Goal: Transaction & Acquisition: Register for event/course

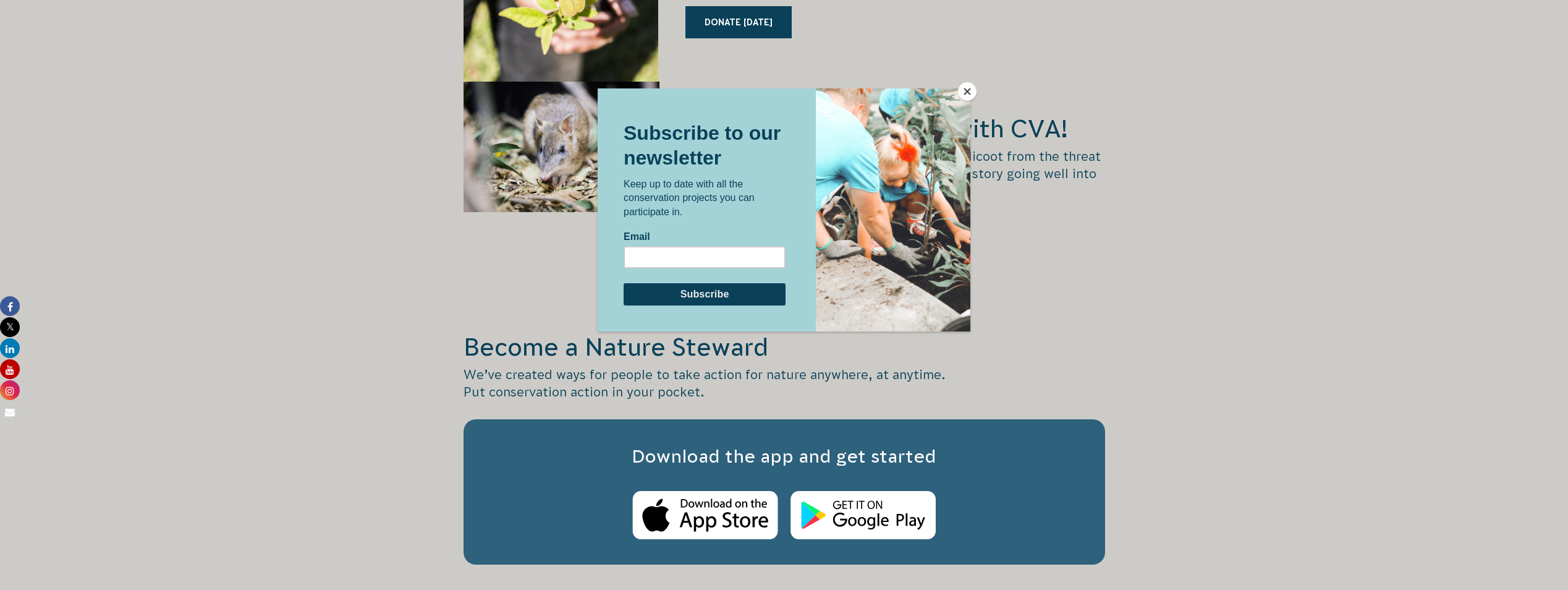
scroll to position [2164, 0]
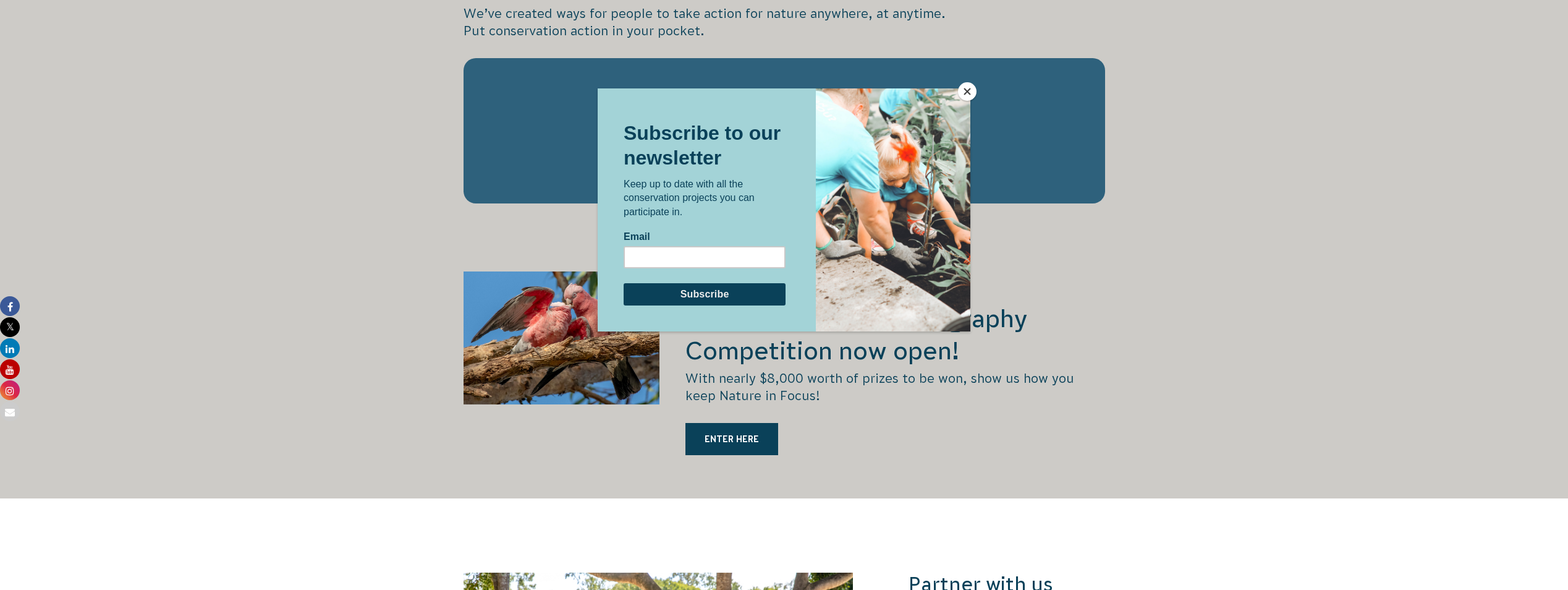
click at [968, 89] on button "Close" at bounding box center [967, 92] width 18 height 18
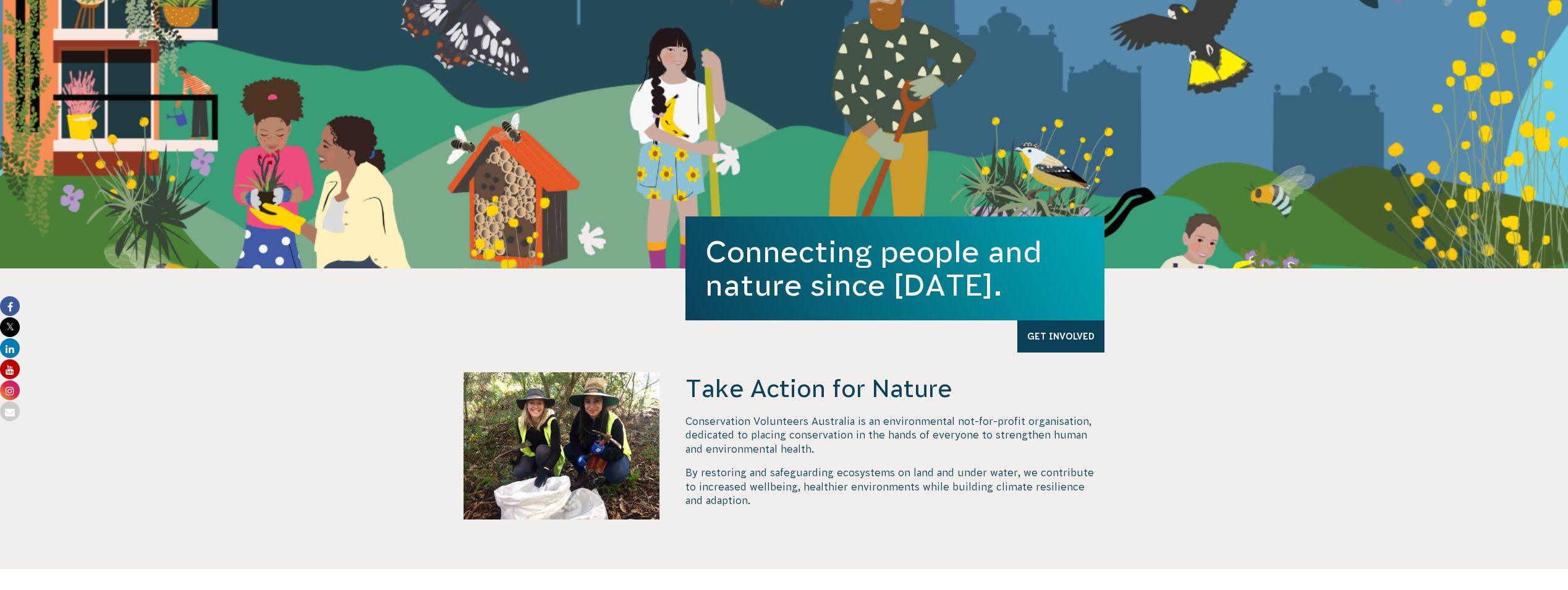
scroll to position [0, 0]
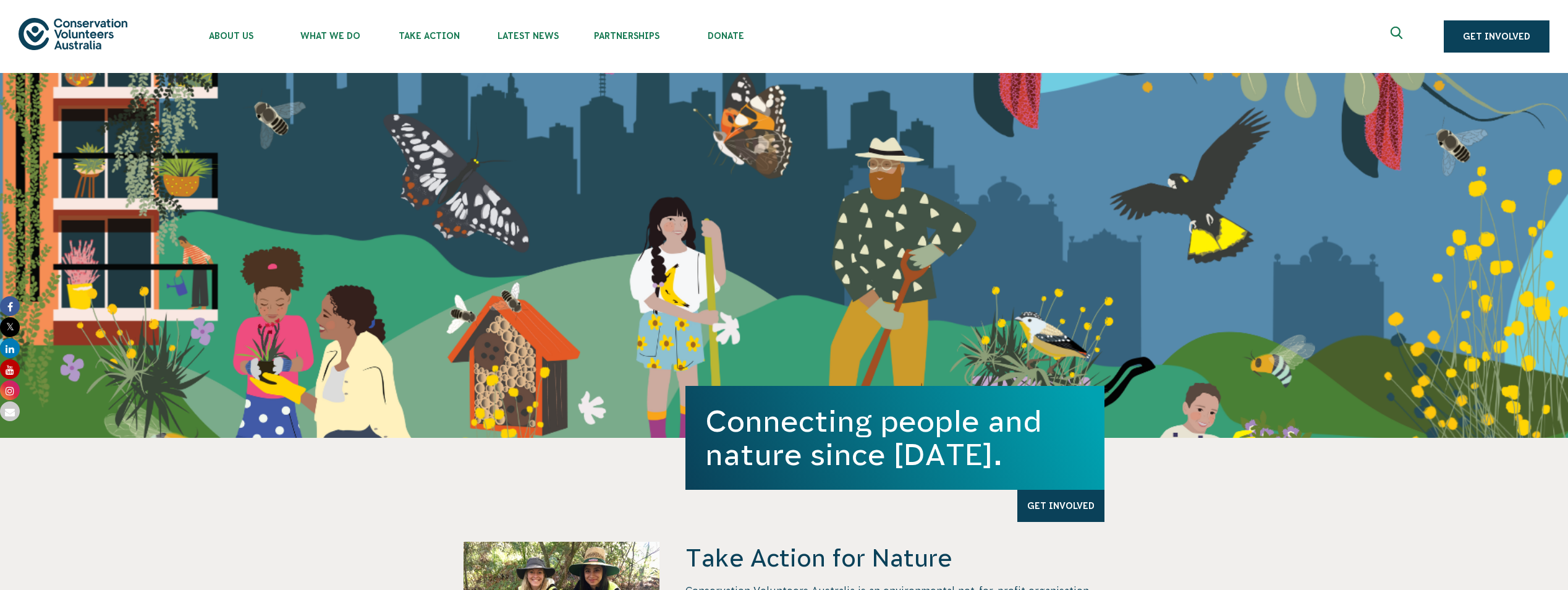
click at [876, 33] on ul "About Us Our Priorities Reconciliation Impact Our Board Our People Careers CVA …" at bounding box center [797, 36] width 1231 height 73
click at [906, 49] on ul "About Us Our Priorities Reconciliation Impact Our Board Our People Careers CVA …" at bounding box center [797, 36] width 1231 height 73
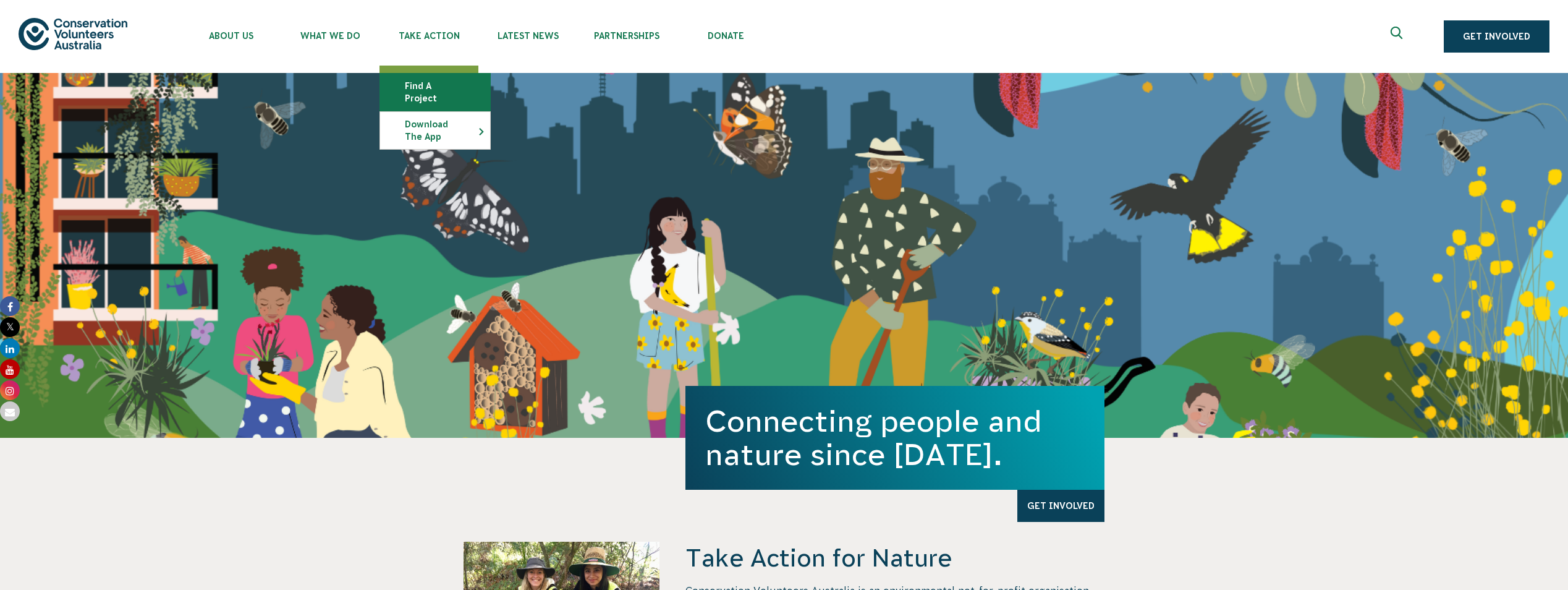
click at [420, 80] on link "Find a project" at bounding box center [435, 92] width 110 height 37
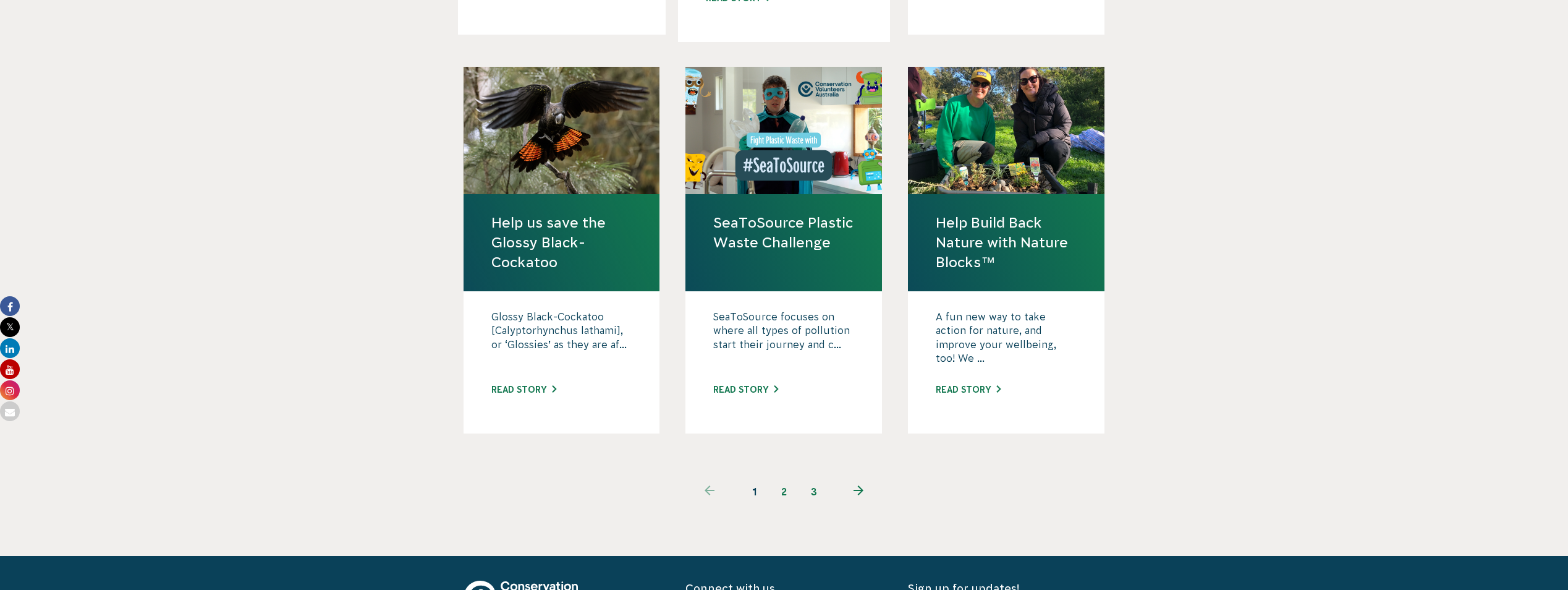
scroll to position [1298, 0]
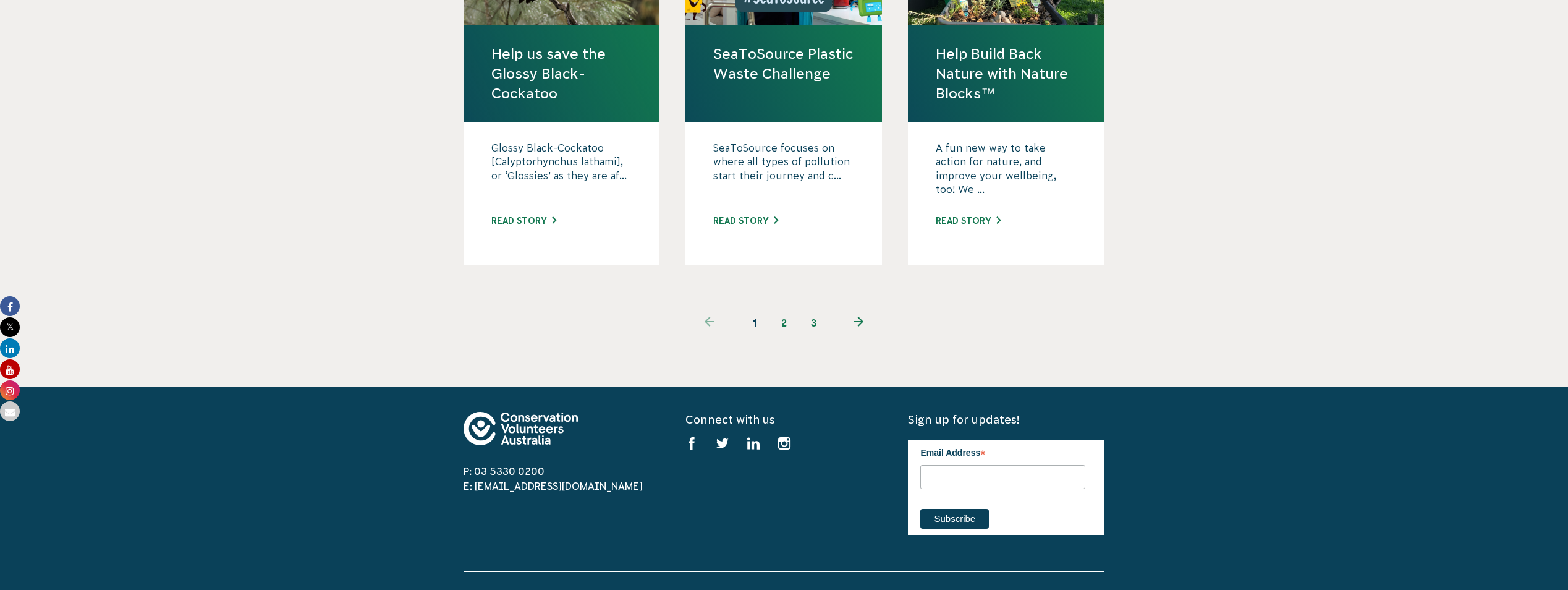
click at [777, 308] on link "2" at bounding box center [784, 323] width 30 height 30
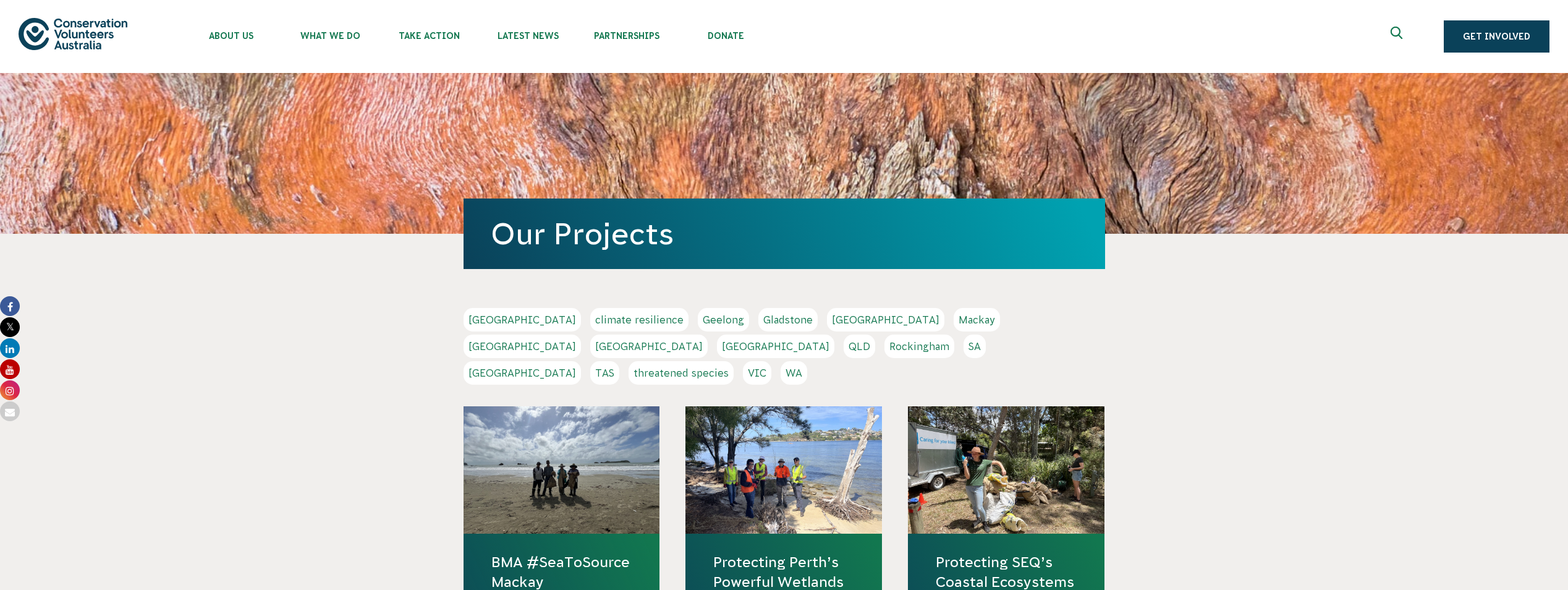
scroll to position [123, 0]
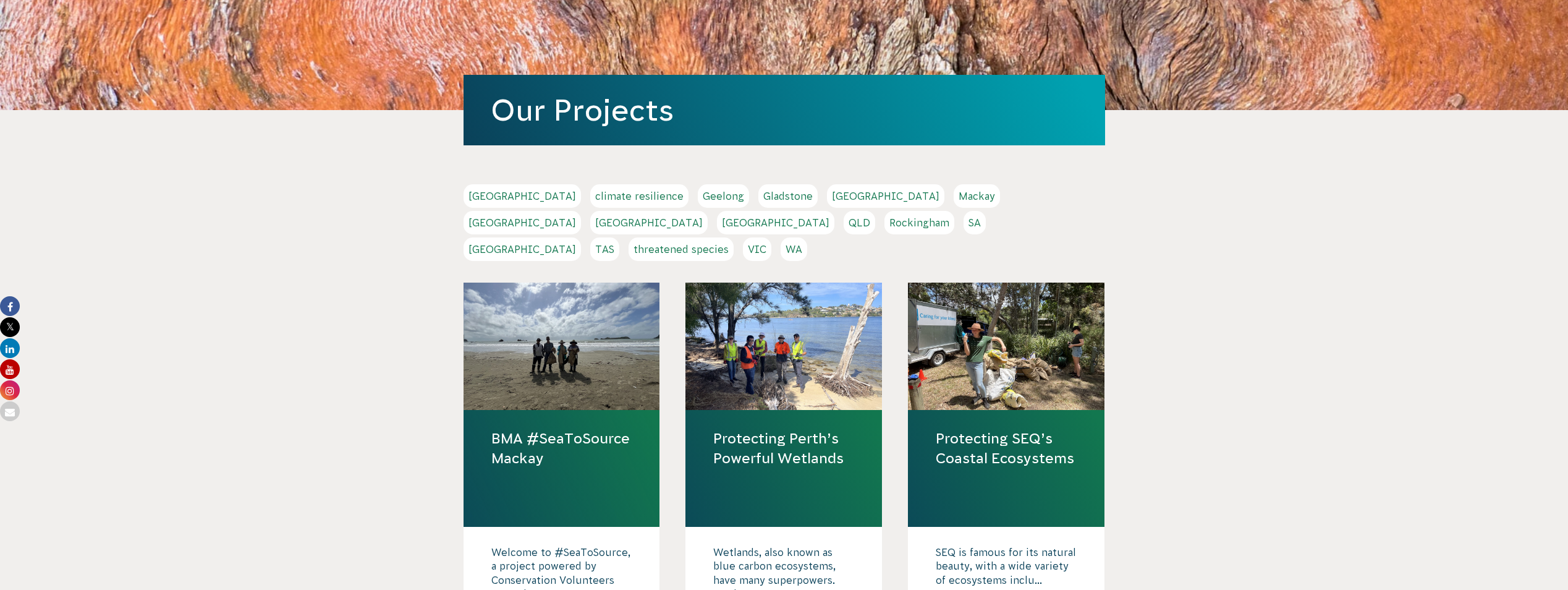
click at [875, 211] on link "QLD" at bounding box center [859, 223] width 32 height 23
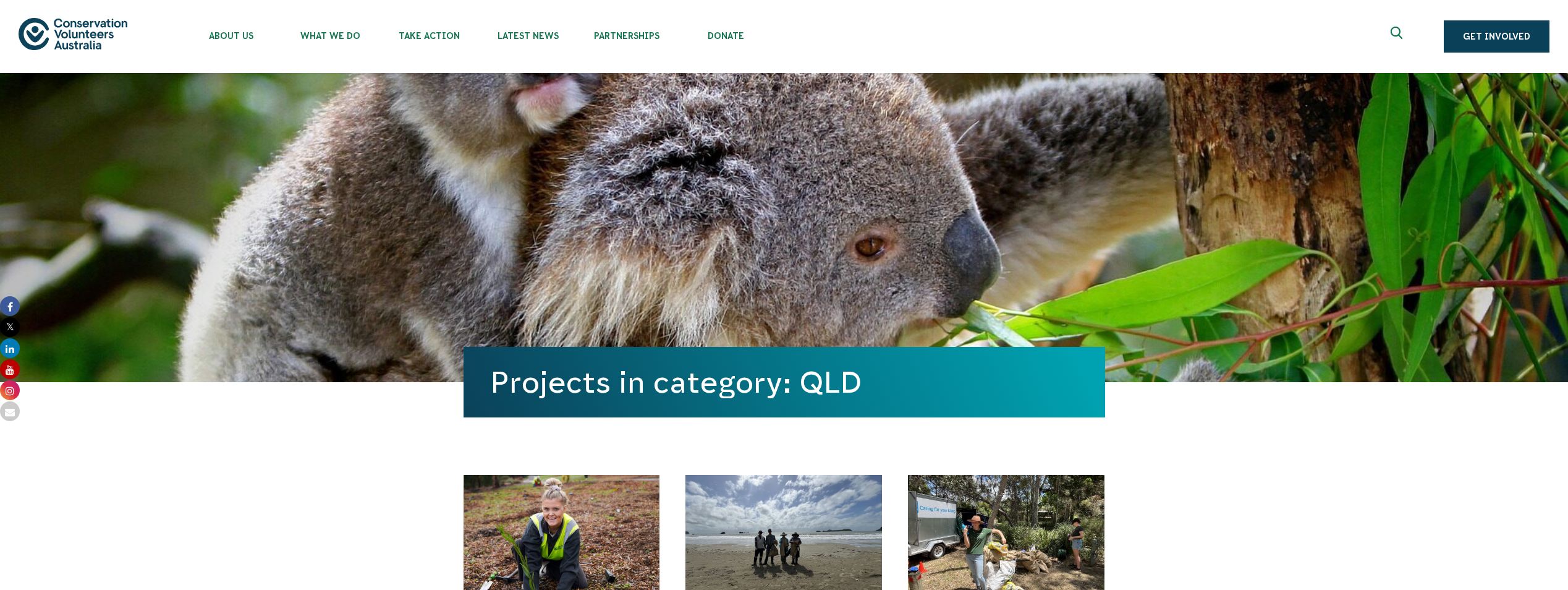
click at [587, 532] on div at bounding box center [561, 538] width 196 height 127
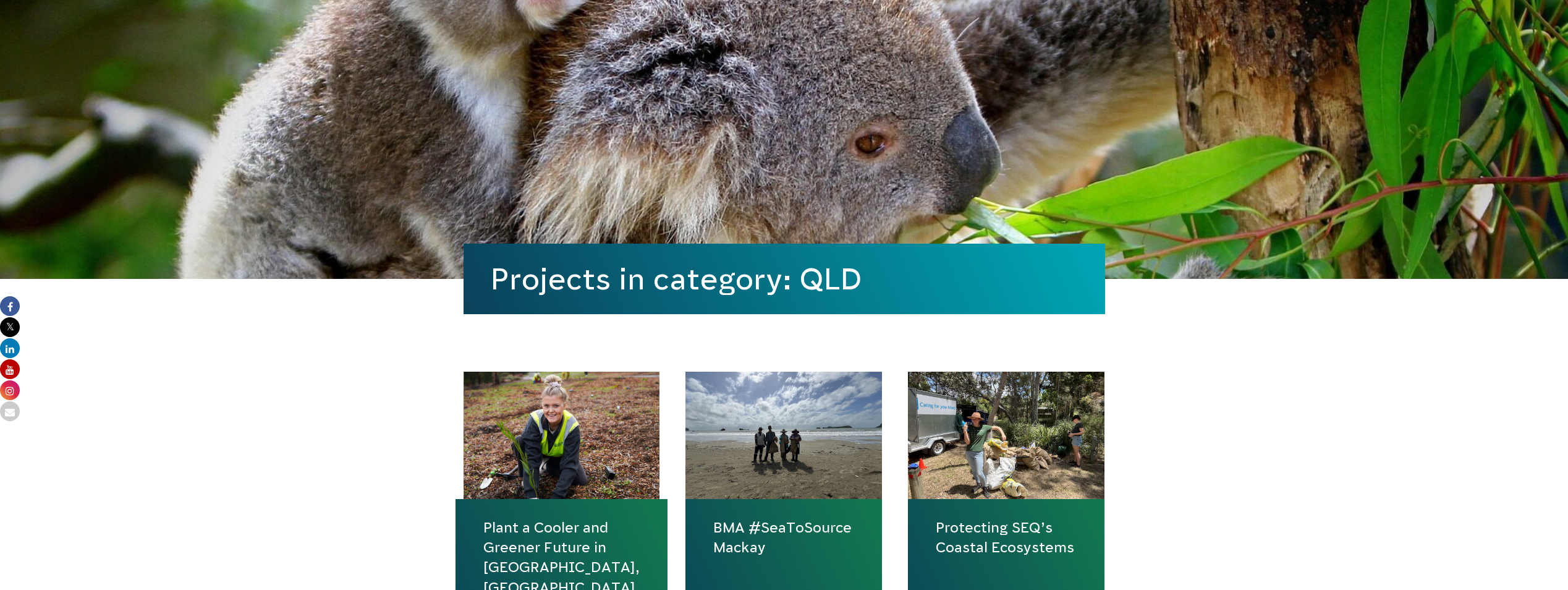
scroll to position [247, 0]
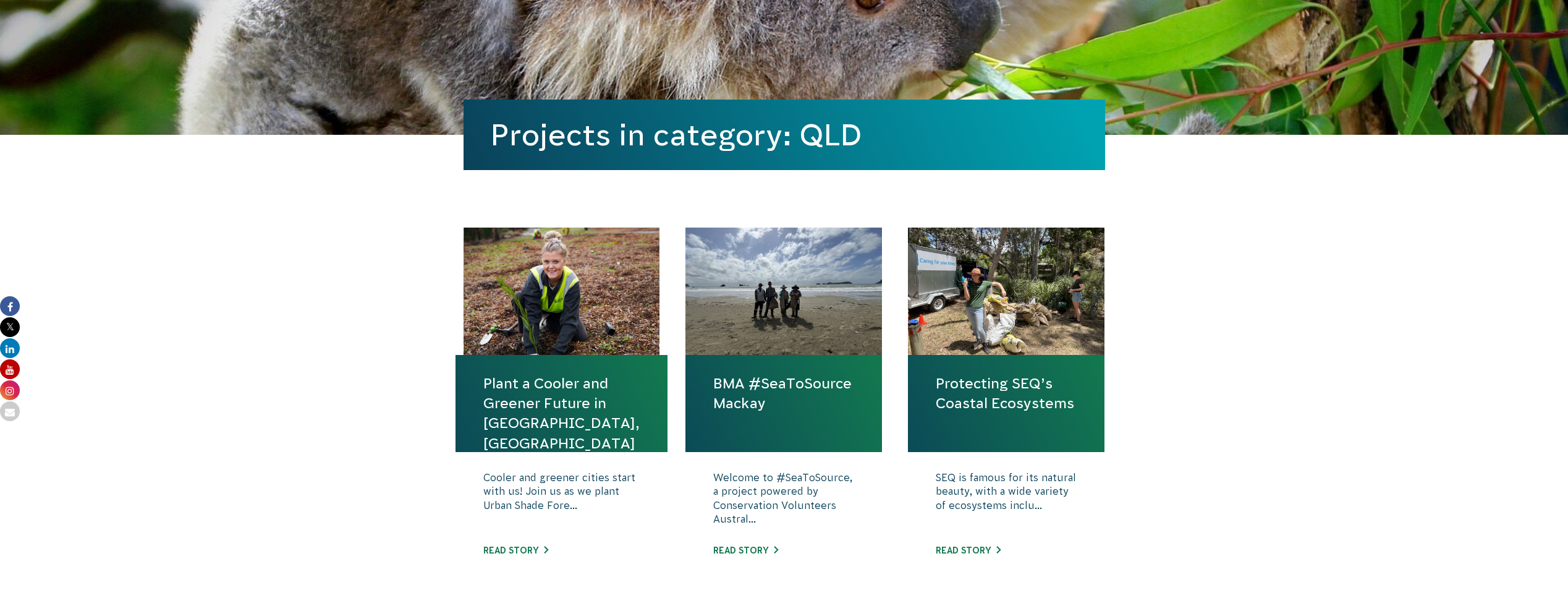
click at [576, 401] on link "Plant a Cooler and Greener Future in [GEOGRAPHIC_DATA], [GEOGRAPHIC_DATA]" at bounding box center [561, 414] width 156 height 80
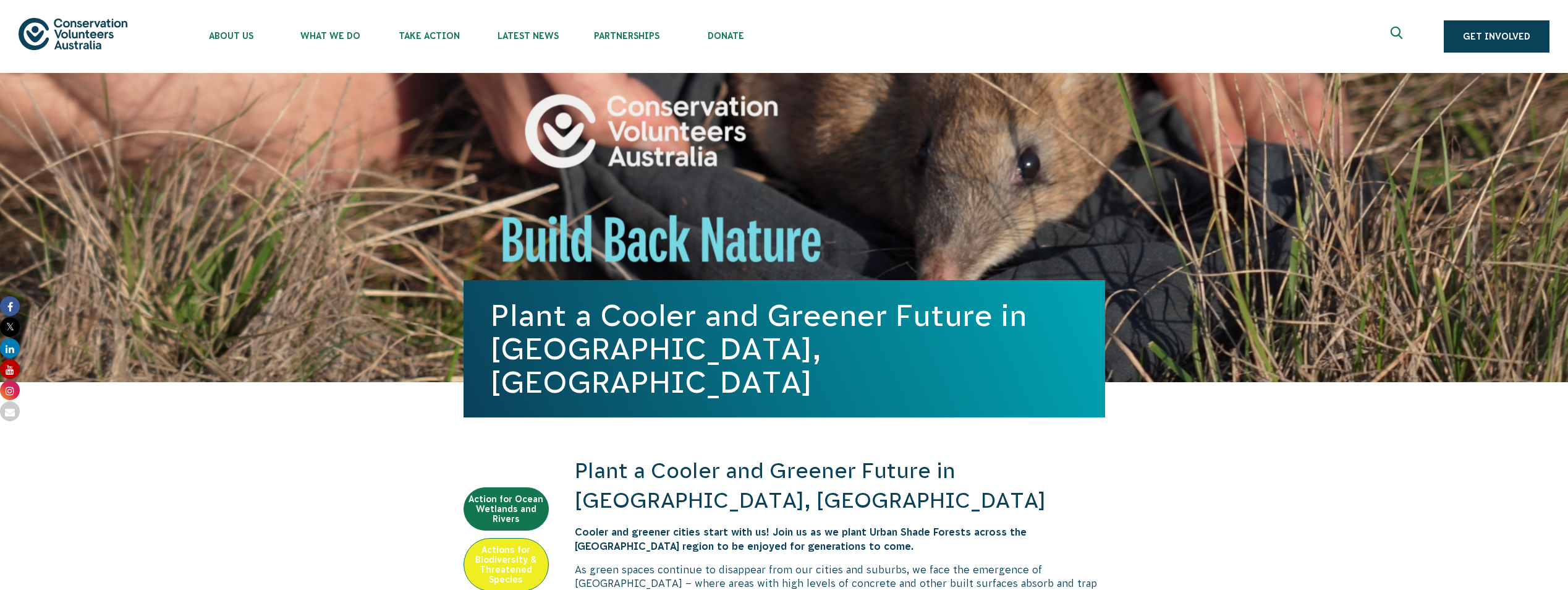
scroll to position [309, 0]
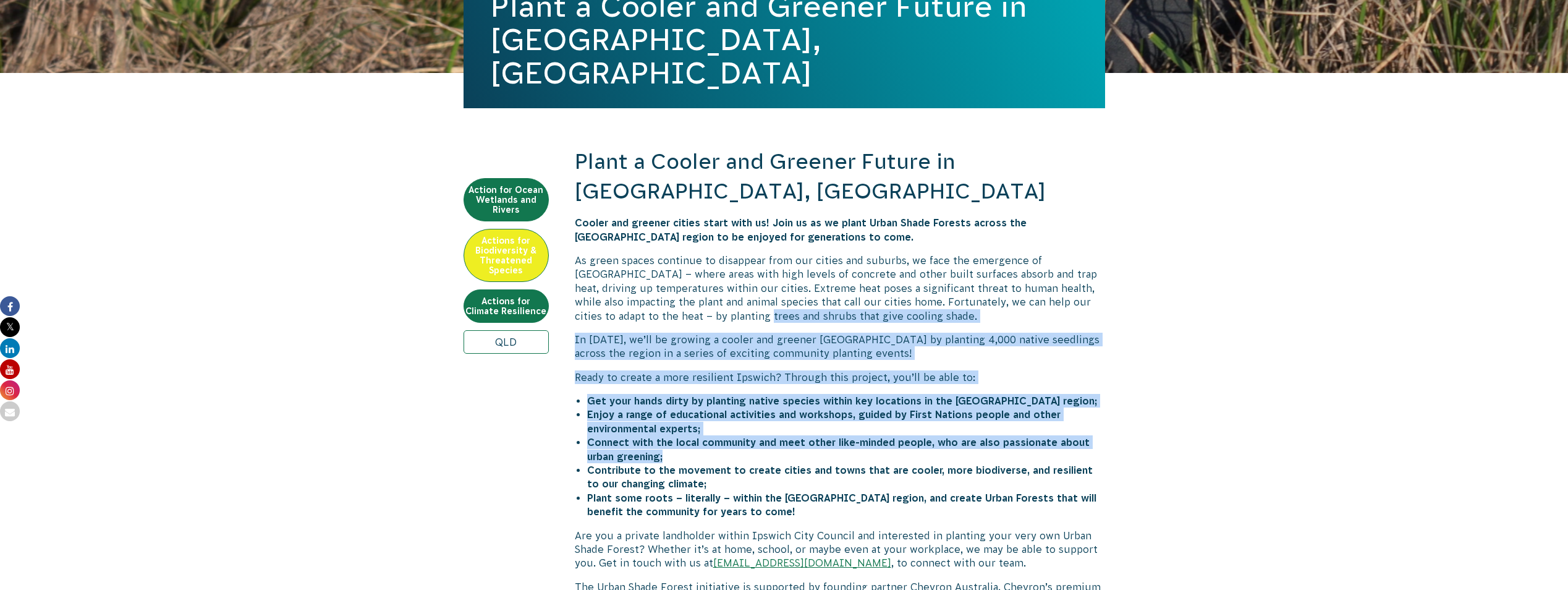
drag, startPoint x: 693, startPoint y: 287, endPoint x: 706, endPoint y: 427, distance: 140.6
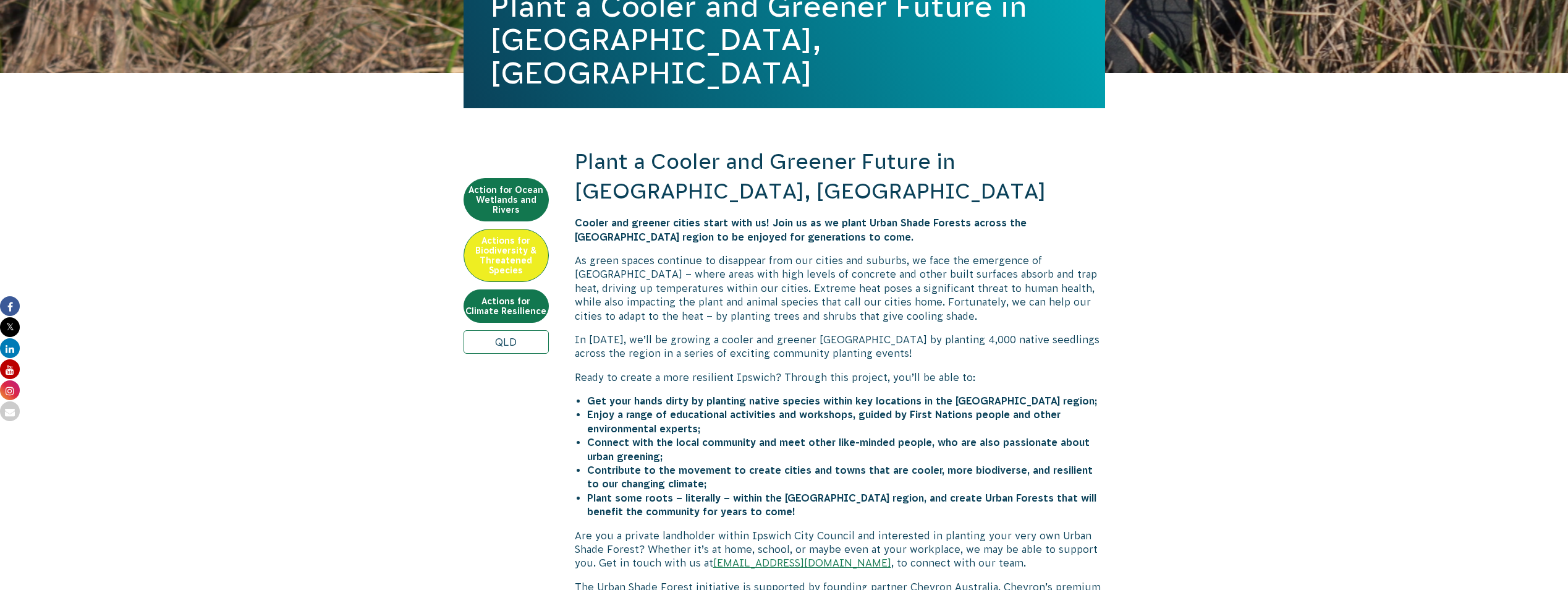
drag, startPoint x: 706, startPoint y: 427, endPoint x: 643, endPoint y: 465, distance: 73.6
click at [643, 492] on strong "Plant some roots – literally – within the [GEOGRAPHIC_DATA] region, and create …" at bounding box center [841, 505] width 509 height 25
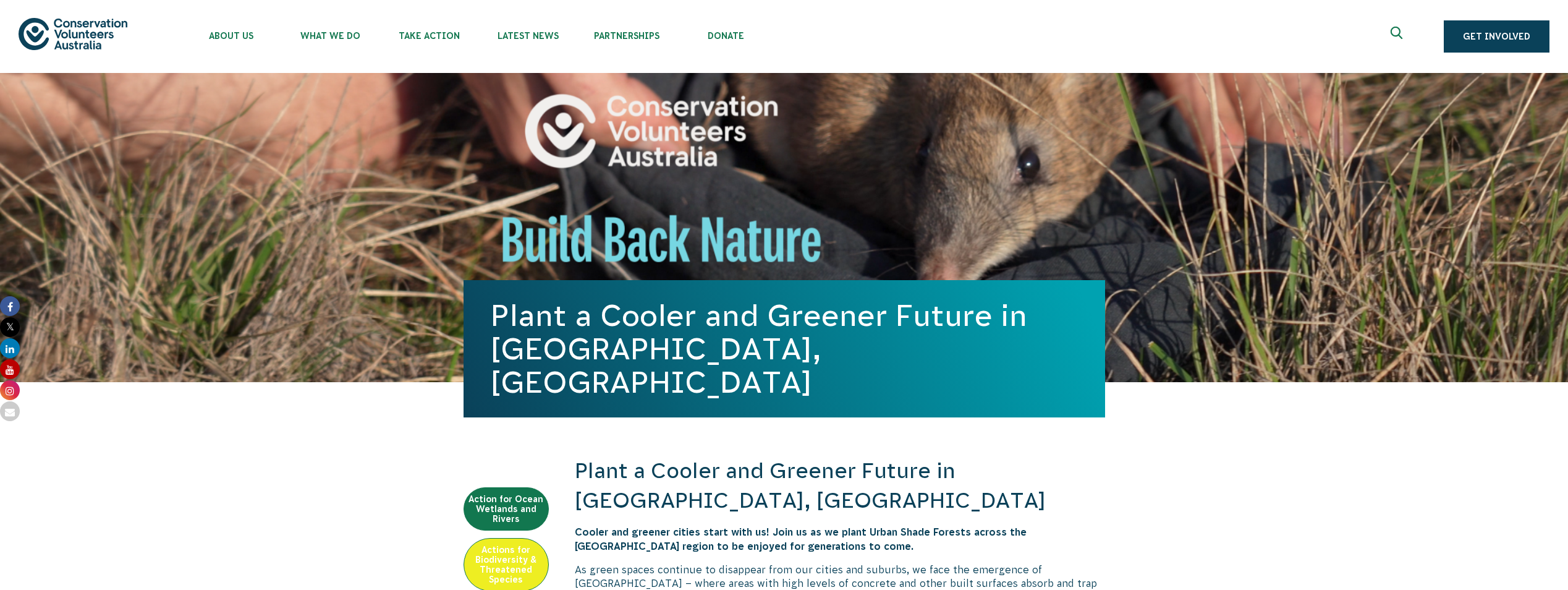
scroll to position [370, 0]
